Goal: Information Seeking & Learning: Learn about a topic

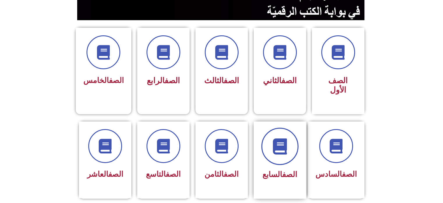
scroll to position [146, 0]
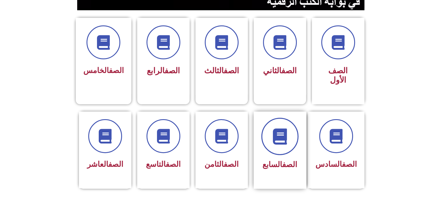
click at [268, 129] on span at bounding box center [279, 135] width 37 height 37
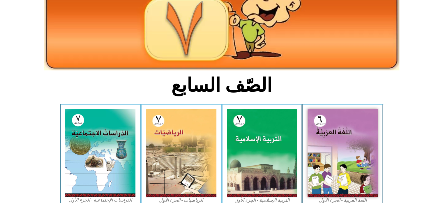
scroll to position [117, 0]
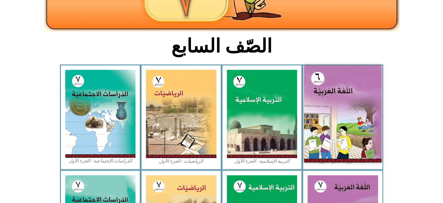
click at [339, 95] on img at bounding box center [343, 113] width 78 height 97
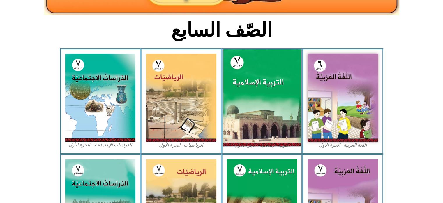
scroll to position [146, 0]
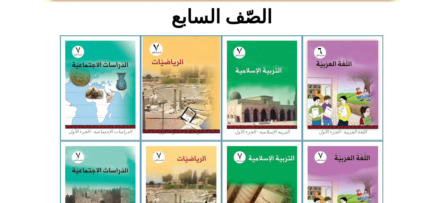
click at [178, 87] on img at bounding box center [181, 84] width 78 height 97
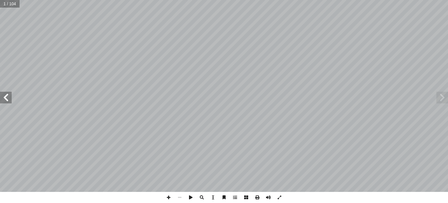
click at [10, 95] on span at bounding box center [6, 97] width 12 height 12
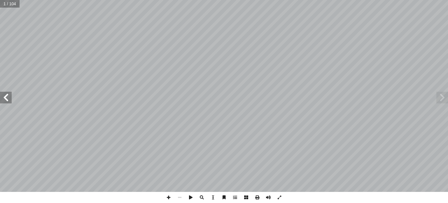
click at [10, 95] on span at bounding box center [6, 97] width 12 height 12
click at [8, 101] on span at bounding box center [6, 97] width 12 height 12
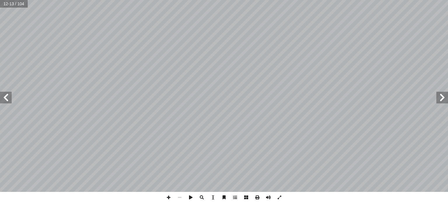
click at [8, 101] on span at bounding box center [6, 97] width 12 height 12
click at [0, 99] on span at bounding box center [6, 97] width 12 height 12
click at [2, 93] on span at bounding box center [6, 97] width 12 height 12
click at [10, 98] on span at bounding box center [6, 97] width 12 height 12
click at [5, 98] on span at bounding box center [6, 97] width 12 height 12
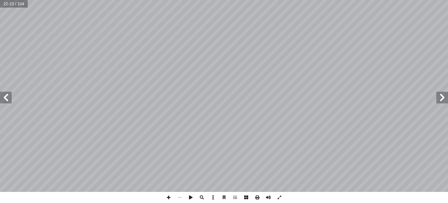
click at [5, 98] on span at bounding box center [6, 97] width 12 height 12
click at [10, 100] on span at bounding box center [6, 97] width 12 height 12
click at [444, 95] on span at bounding box center [442, 97] width 12 height 12
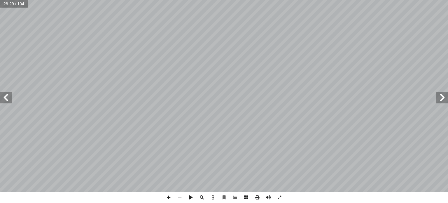
click at [444, 95] on span at bounding box center [442, 97] width 12 height 12
click at [443, 96] on span at bounding box center [442, 97] width 12 height 12
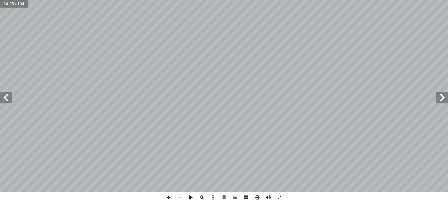
click at [443, 96] on span at bounding box center [442, 97] width 12 height 12
click at [5, 101] on span at bounding box center [6, 97] width 12 height 12
click at [11, 100] on span at bounding box center [6, 97] width 12 height 12
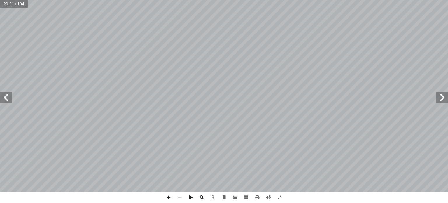
click at [7, 97] on span at bounding box center [6, 97] width 12 height 12
click at [3, 96] on span at bounding box center [6, 97] width 12 height 12
click at [5, 96] on span at bounding box center [6, 97] width 12 height 12
click at [6, 103] on div "22 ____ = ___ + ___ + ___ + ___ + ٢ - + ٢ - : ّ ن أ � ُ حظ � ل أ � _____: ٍ د ّ…" at bounding box center [224, 95] width 448 height 191
click at [6, 102] on span at bounding box center [6, 97] width 12 height 12
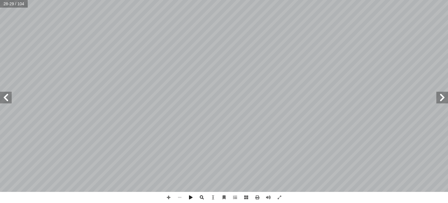
click at [444, 96] on span at bounding box center [442, 97] width 12 height 12
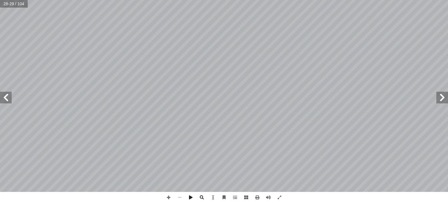
click at [444, 96] on span at bounding box center [442, 97] width 12 height 12
click at [1, 98] on span at bounding box center [6, 97] width 12 height 12
click at [2, 96] on span at bounding box center [6, 97] width 12 height 12
click at [2, 102] on span at bounding box center [6, 97] width 12 height 12
